Goal: Task Accomplishment & Management: Use online tool/utility

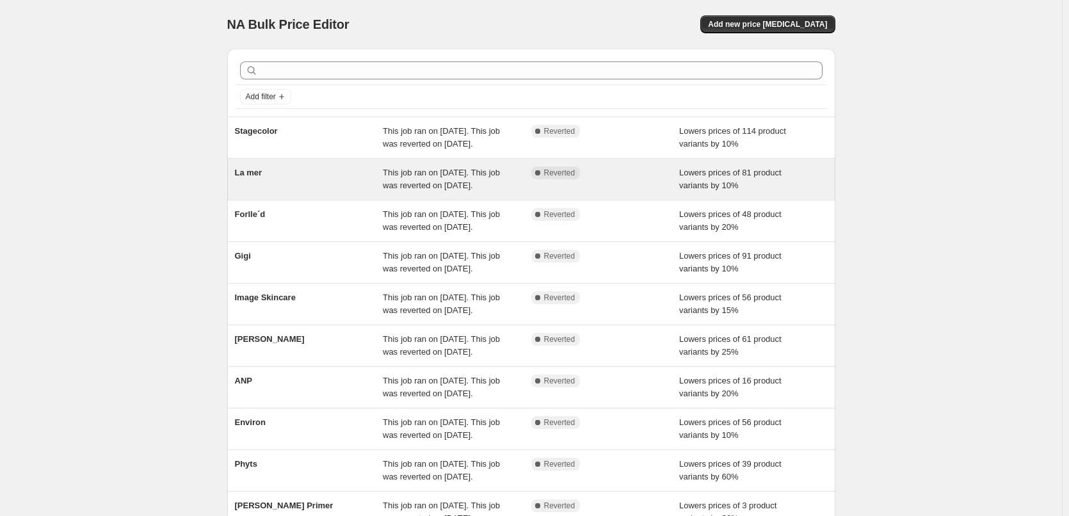
click at [269, 192] on div "La mer" at bounding box center [309, 179] width 148 height 26
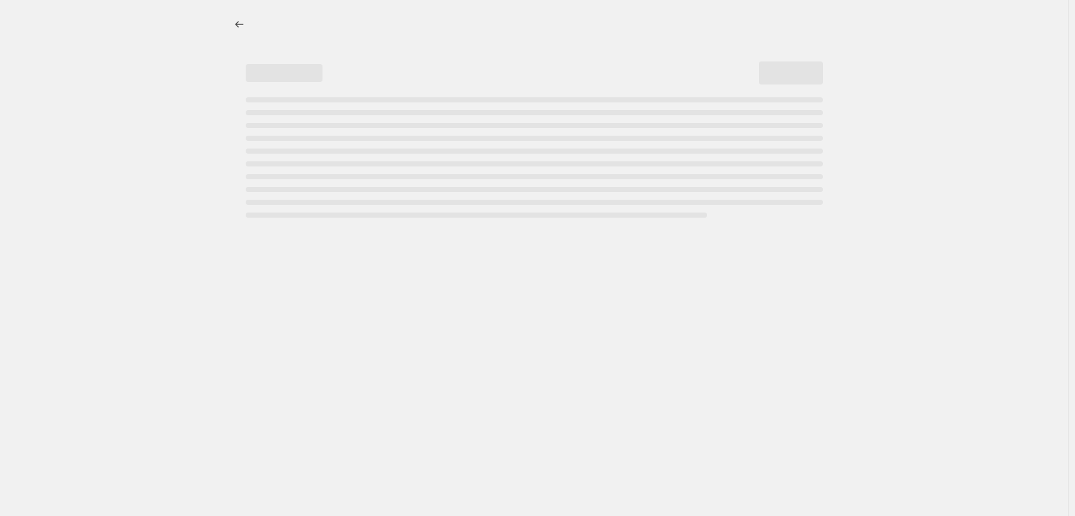
select select "percentage"
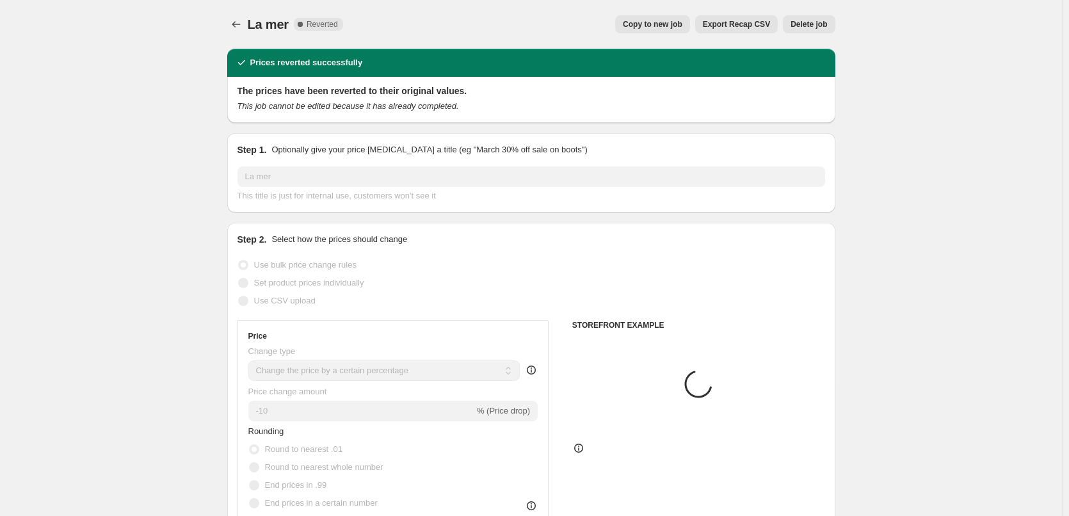
select select "vendor"
click at [651, 25] on span "Copy to new job" at bounding box center [653, 24] width 60 height 10
select select "percentage"
select select "vendor"
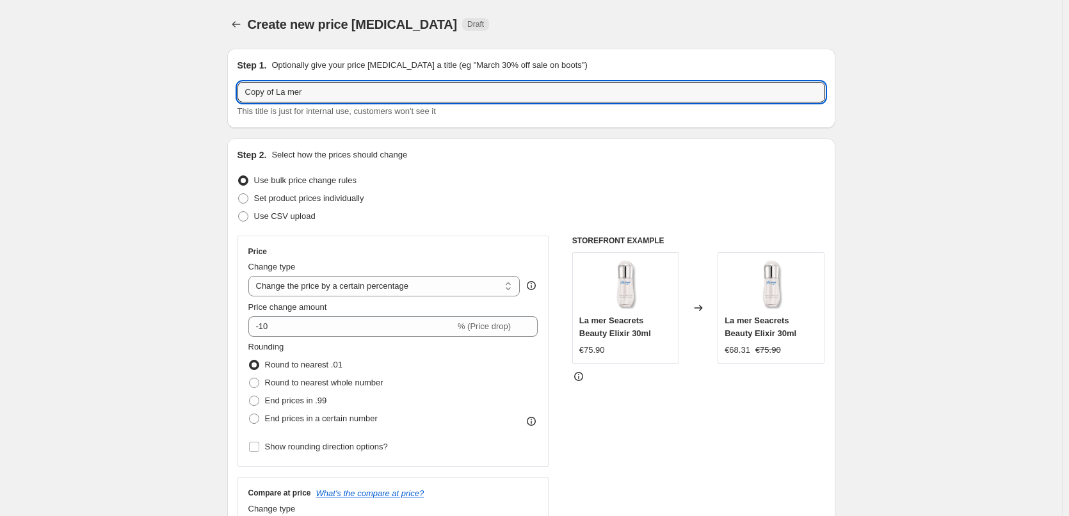
drag, startPoint x: 278, startPoint y: 93, endPoint x: 180, endPoint y: 93, distance: 97.9
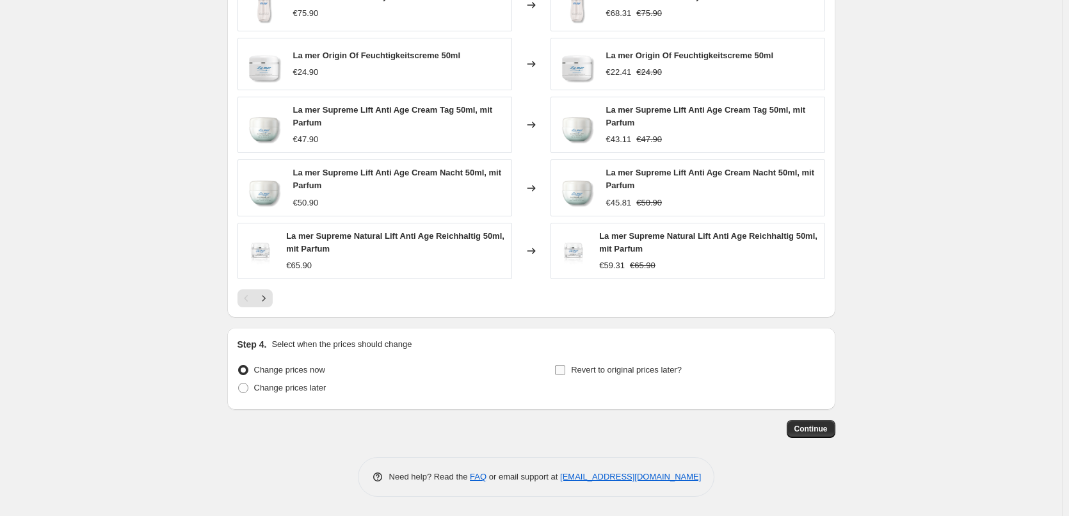
type input "La mer"
click at [579, 362] on label "Revert to original prices later?" at bounding box center [617, 370] width 127 height 18
click at [565, 365] on input "Revert to original prices later?" at bounding box center [560, 370] width 10 height 10
checkbox input "true"
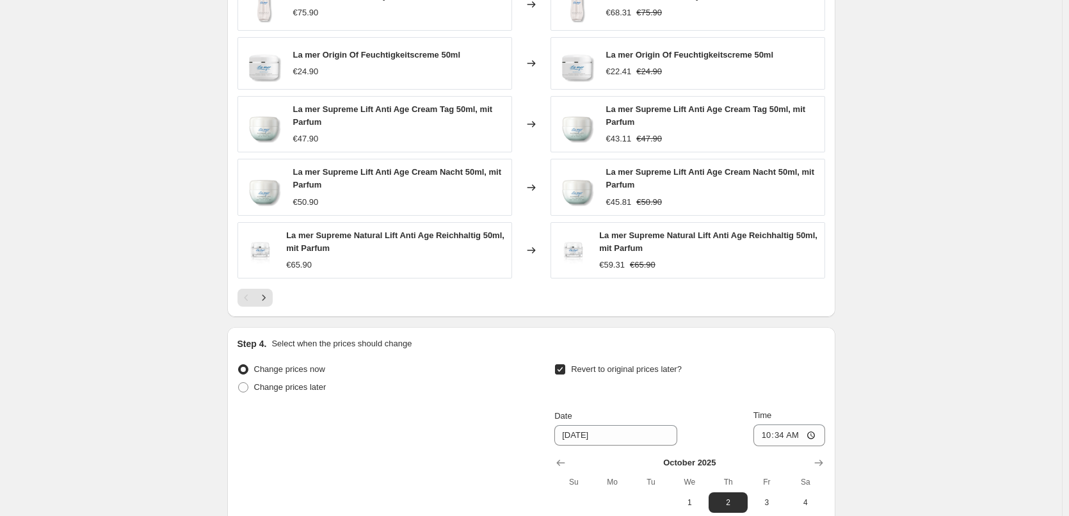
scroll to position [1139, 0]
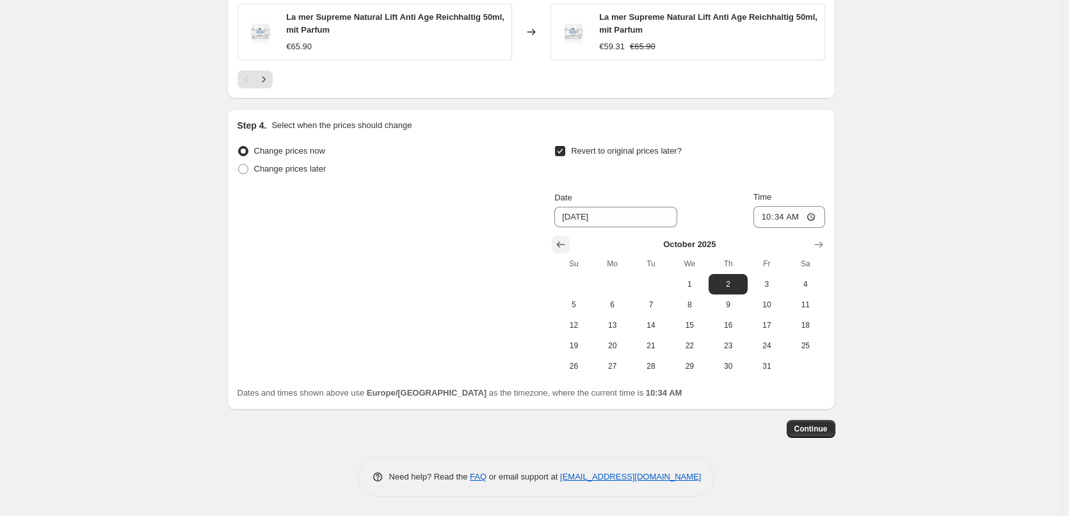
click at [567, 243] on icon "Show previous month, September 2025" at bounding box center [560, 244] width 13 height 13
click at [760, 347] on span "26" at bounding box center [767, 345] width 28 height 10
type input "[DATE]"
click at [772, 212] on input "10:34" at bounding box center [789, 217] width 72 height 22
type input "03:00"
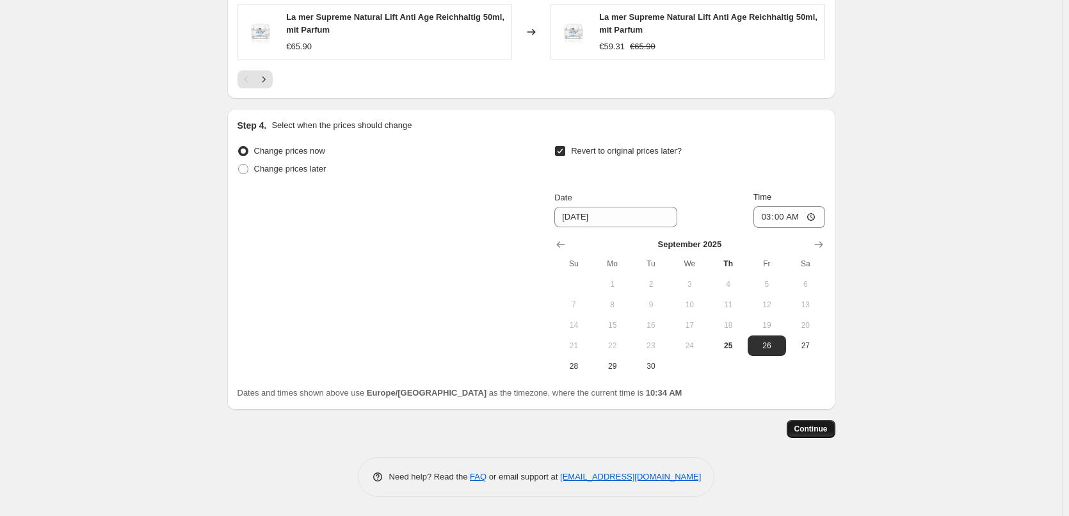
click at [814, 431] on span "Continue" at bounding box center [810, 429] width 33 height 10
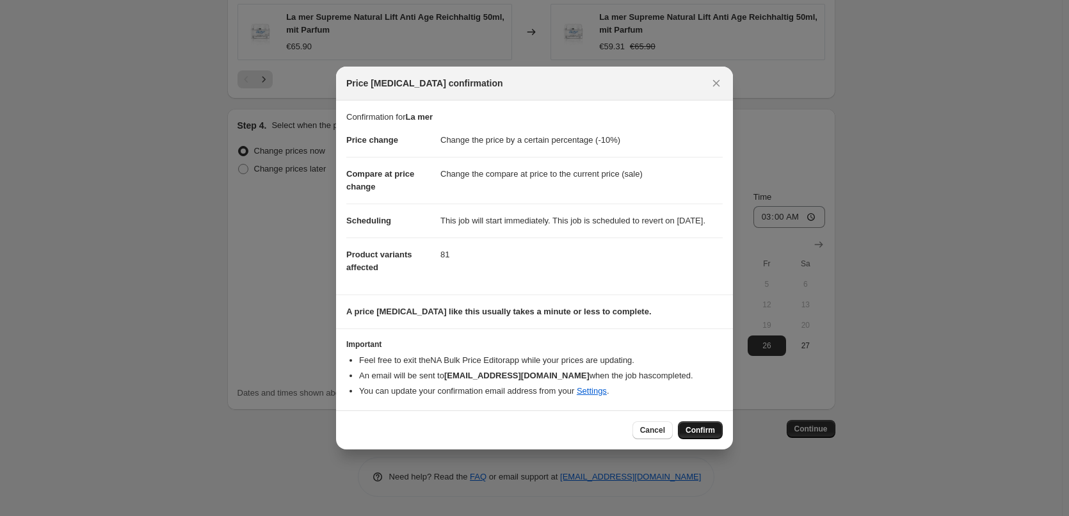
click at [708, 435] on span "Confirm" at bounding box center [699, 430] width 29 height 10
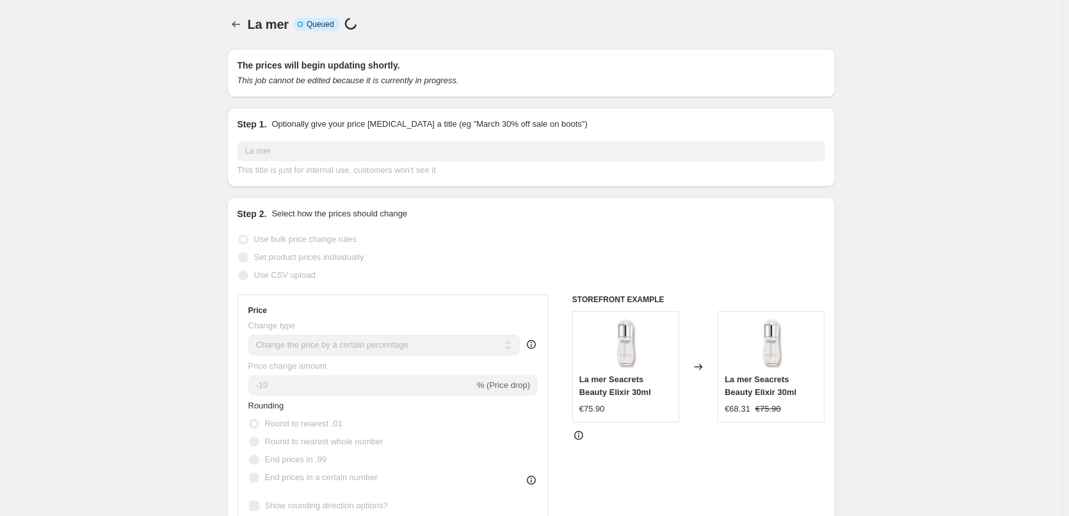
click at [248, 19] on div at bounding box center [237, 24] width 20 height 18
click at [239, 23] on icon "Price change jobs" at bounding box center [236, 24] width 13 height 13
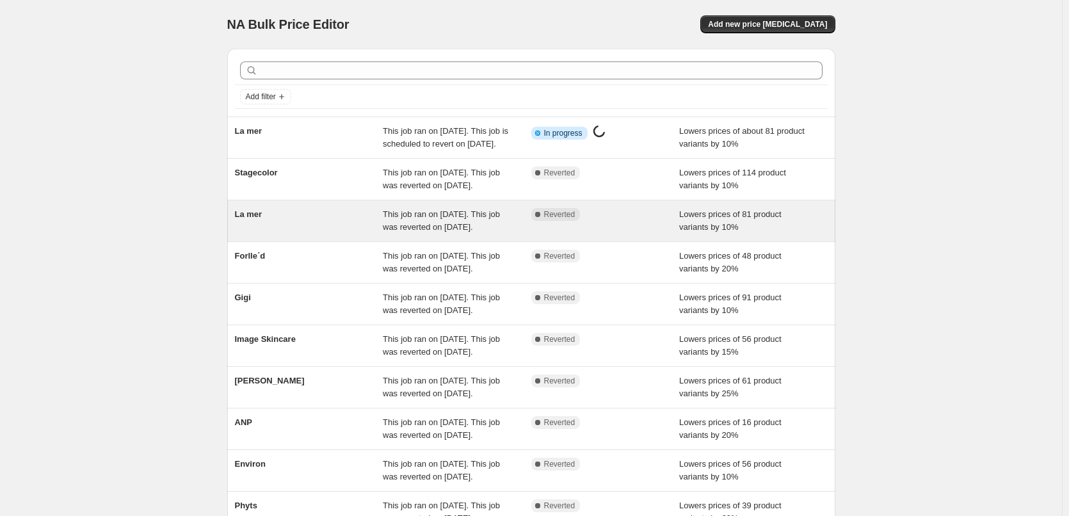
click at [273, 234] on div "La mer" at bounding box center [309, 221] width 148 height 26
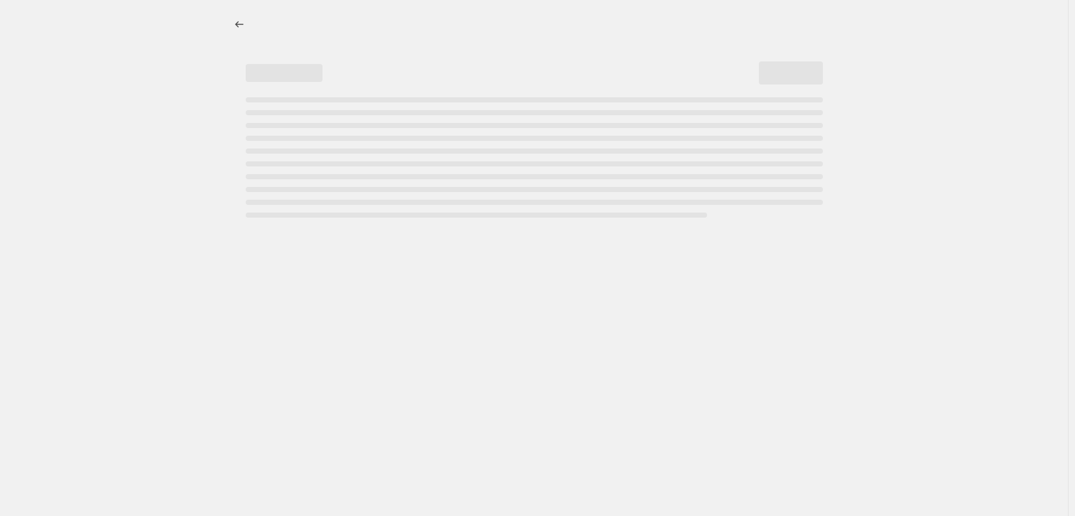
select select "percentage"
select select "vendor"
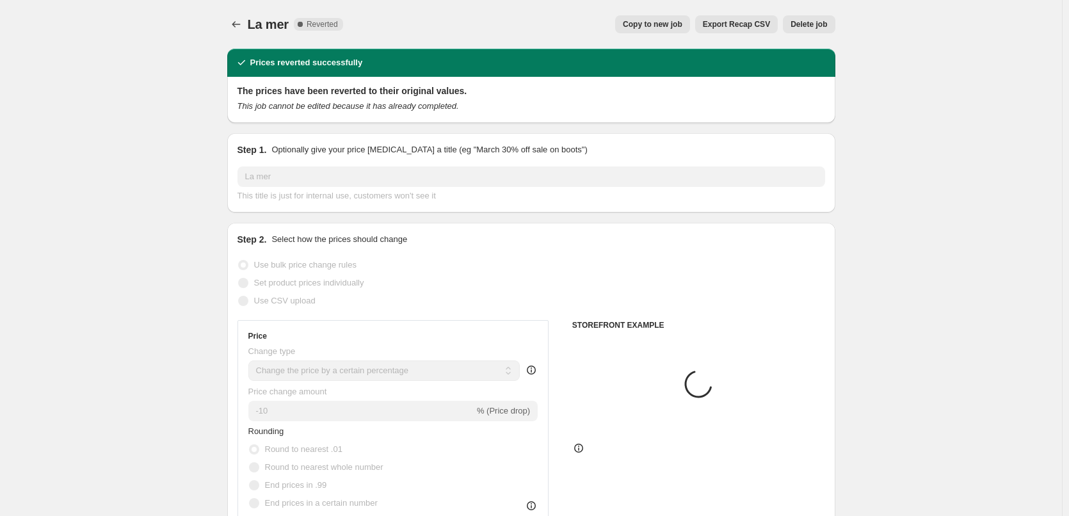
click at [813, 27] on span "Delete job" at bounding box center [808, 24] width 36 height 10
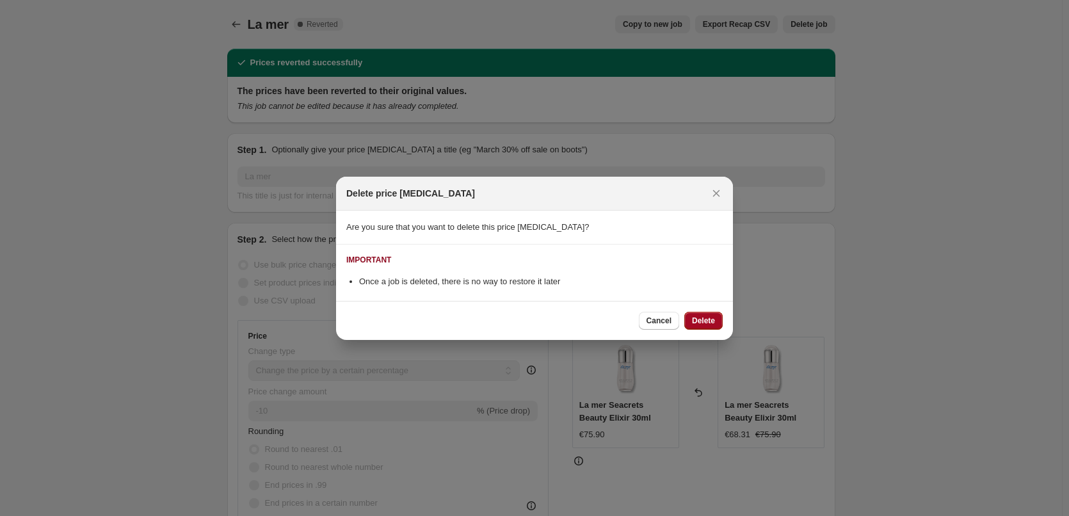
click at [701, 315] on span "Delete" at bounding box center [703, 320] width 23 height 10
